Goal: Check status: Check status

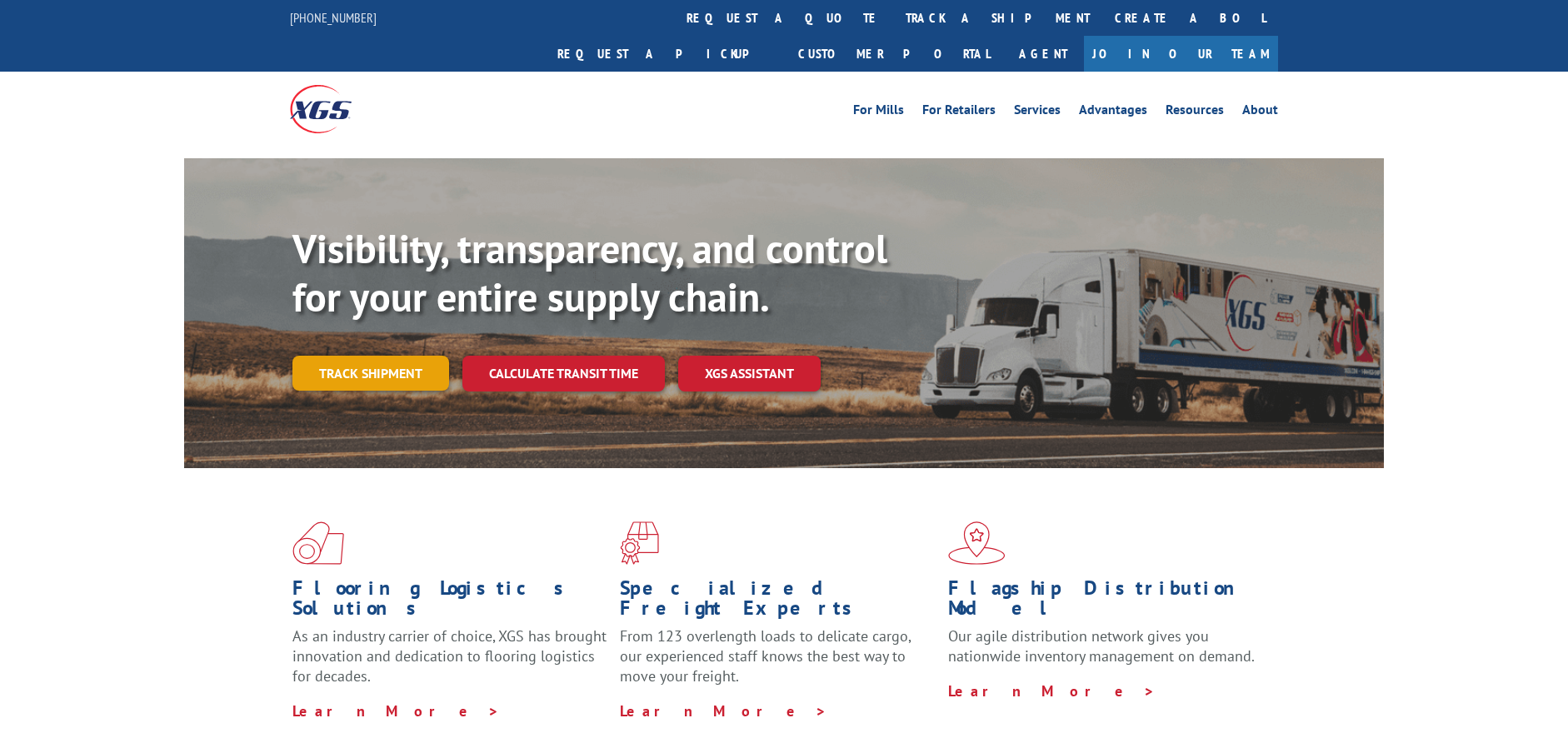
click at [388, 356] on link "Track shipment" at bounding box center [370, 373] width 157 height 35
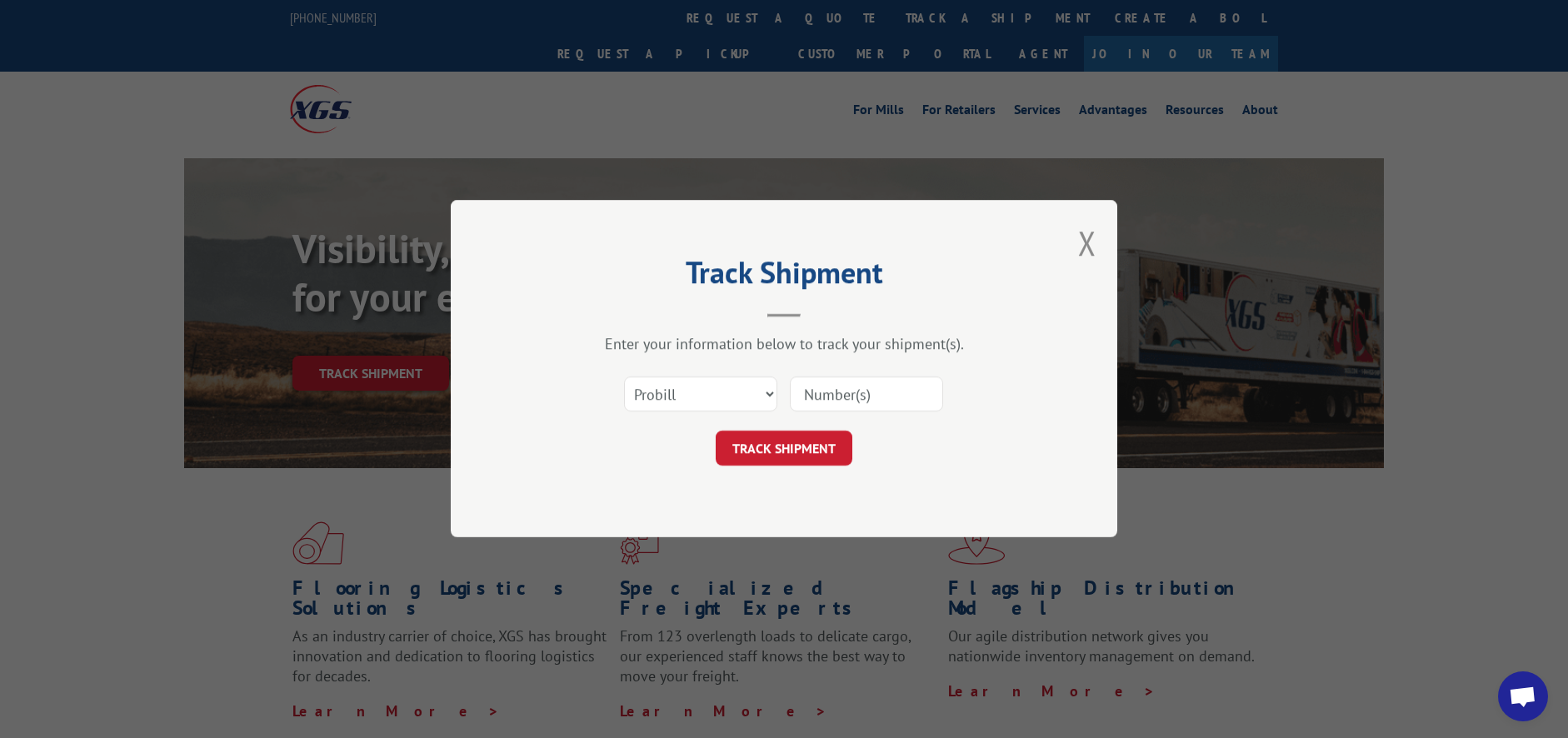
click at [902, 387] on input at bounding box center [866, 395] width 153 height 35
paste input "17496906"
type input "17496906"
click at [810, 449] on button "TRACK SHIPMENT" at bounding box center [784, 449] width 137 height 35
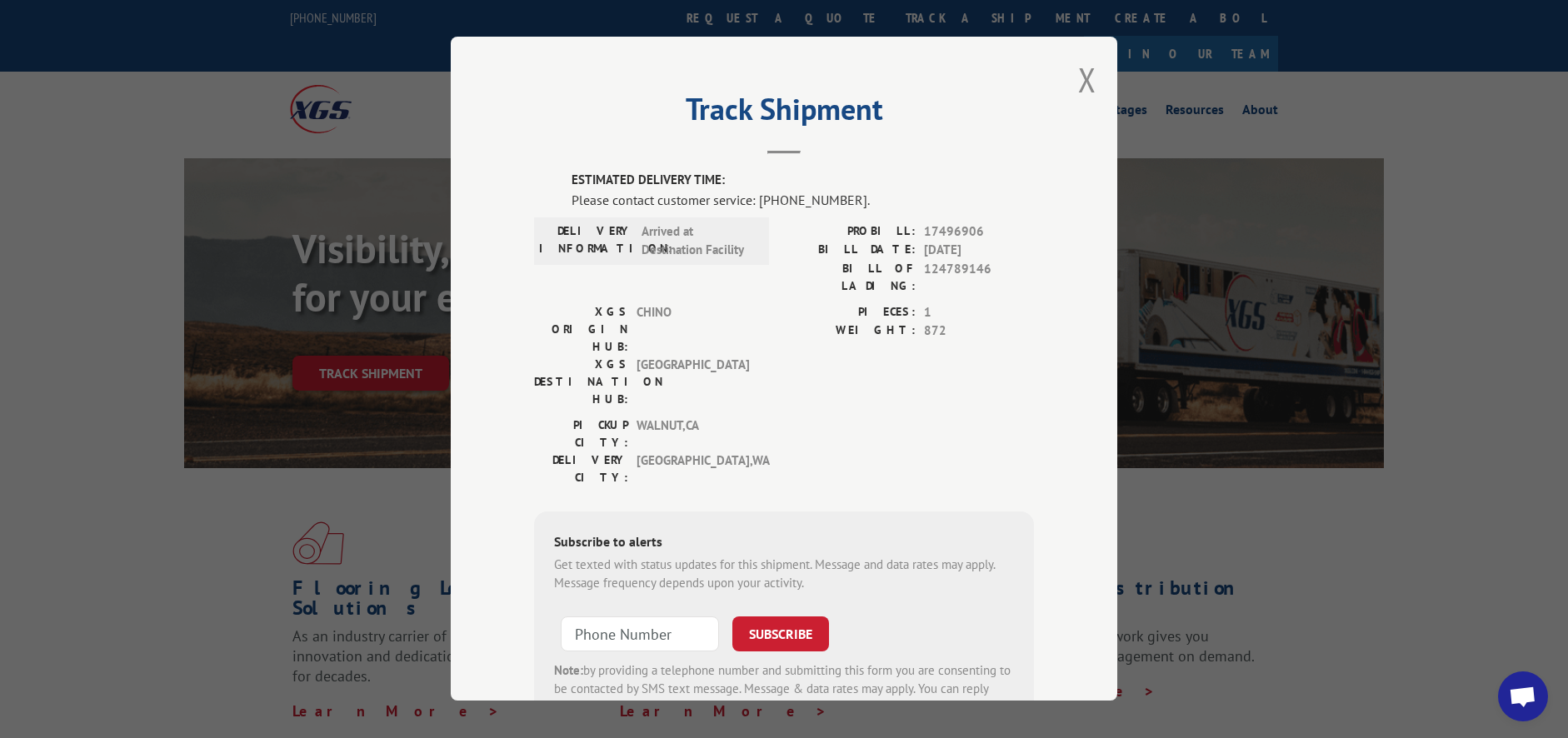
click at [1229, 209] on div "Track Shipment ESTIMATED DELIVERY TIME: Please contact customer service: [PHONE…" at bounding box center [784, 369] width 1568 height 738
click at [1079, 72] on button "Close modal" at bounding box center [1087, 79] width 18 height 44
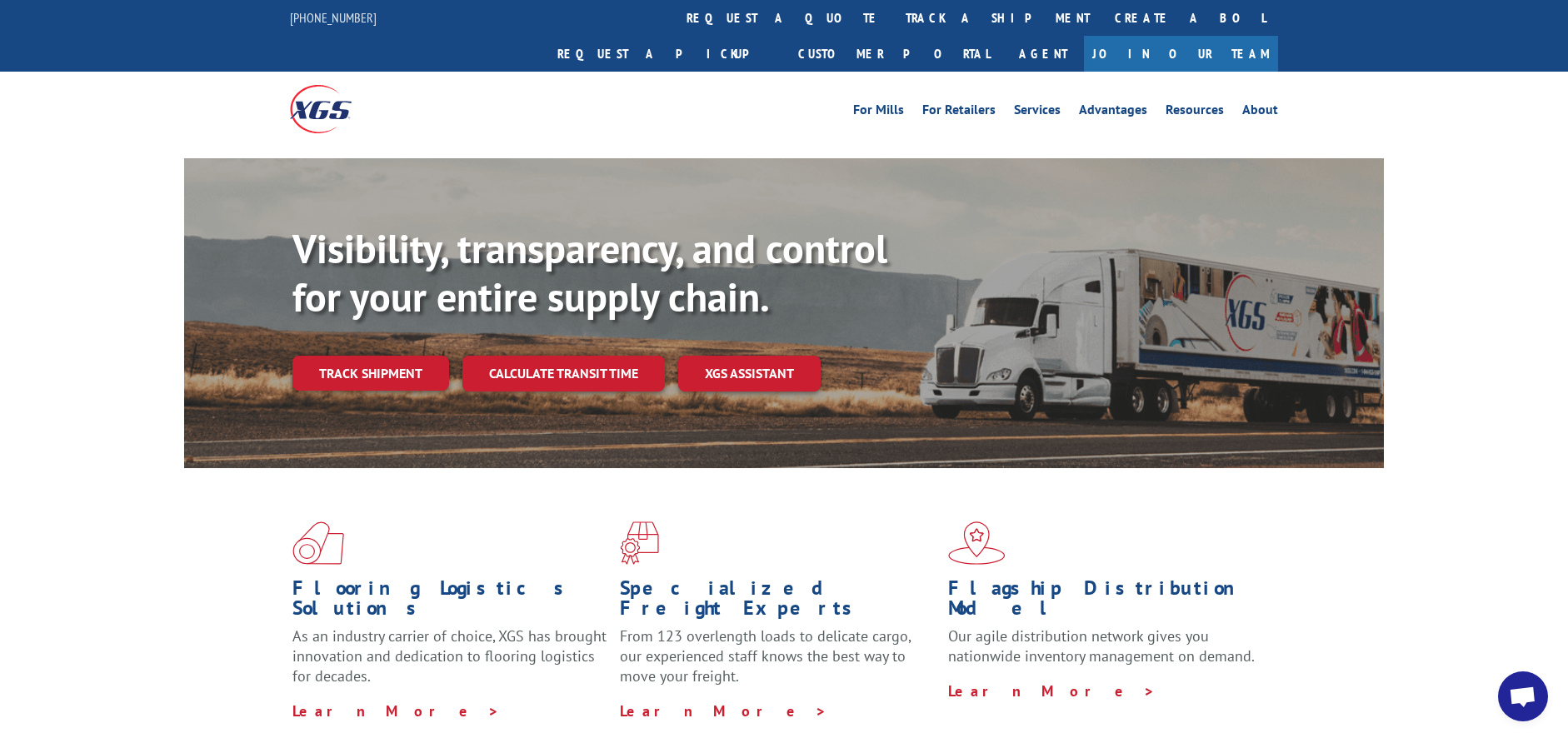
click at [1513, 685] on span "Open chat" at bounding box center [1523, 695] width 50 height 50
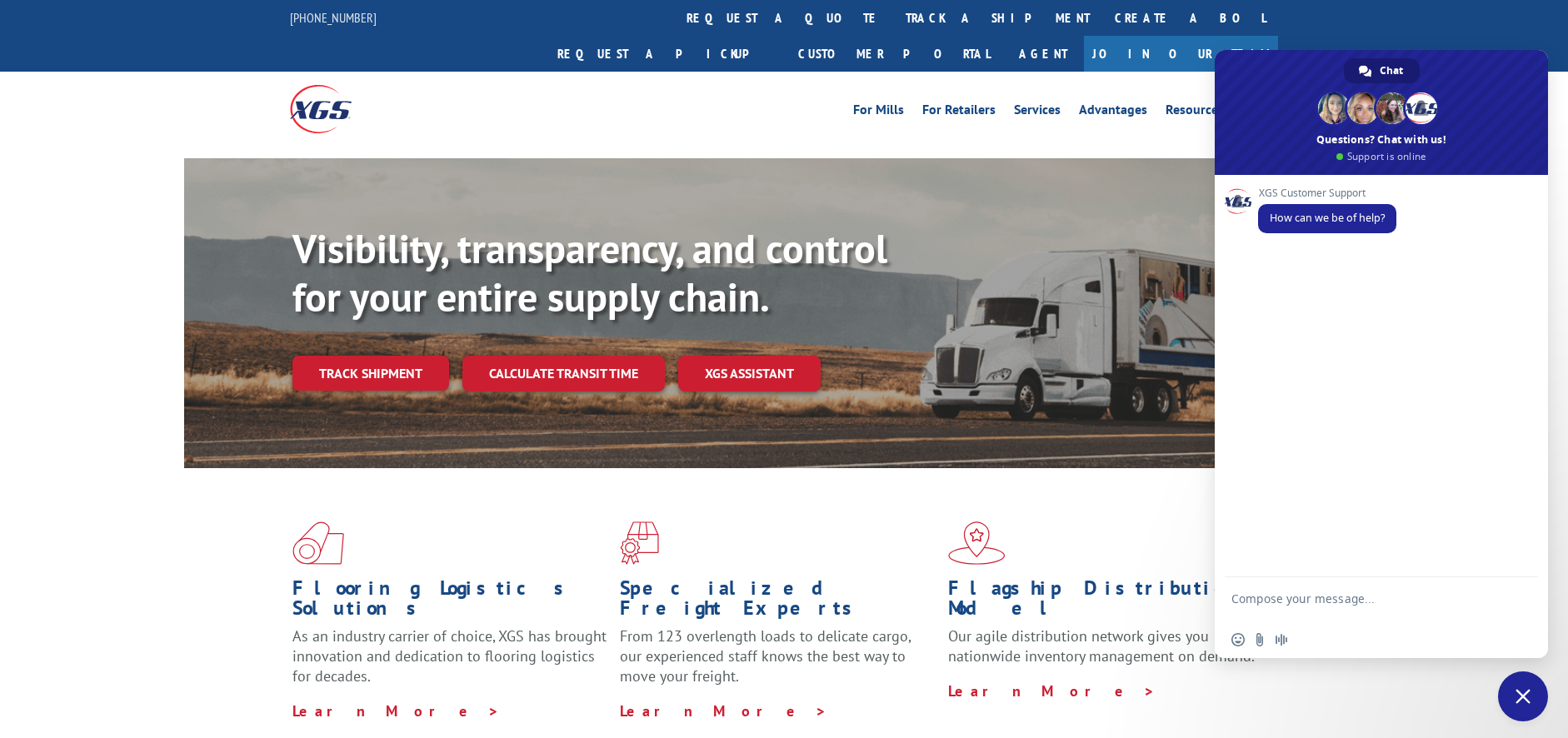
click at [1279, 595] on textarea "Compose your message..." at bounding box center [1363, 606] width 264 height 30
type textarea "Hello"
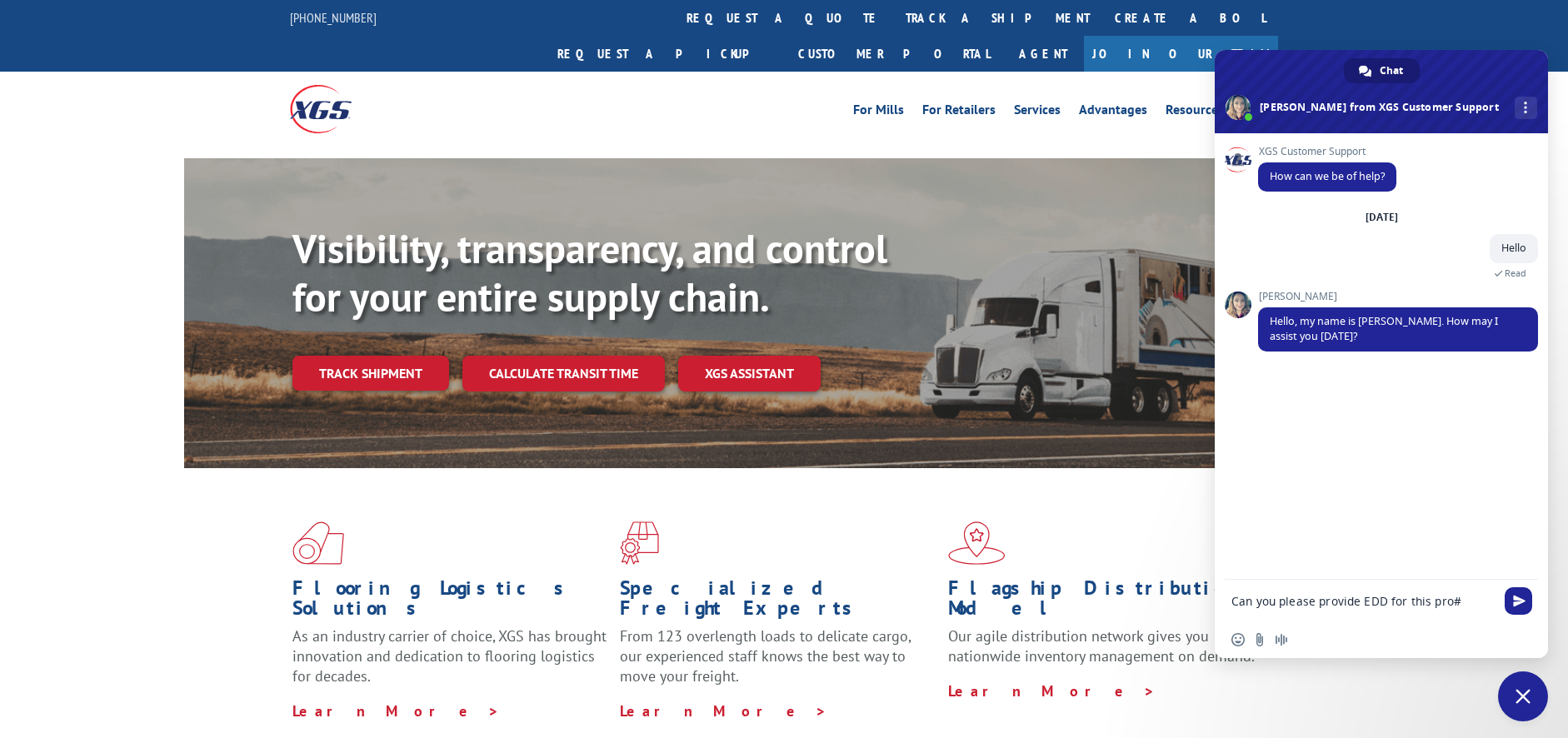
type textarea "Can you please provide EDD for this pro# 17496906"
